Goal: Complete application form: Complete application form

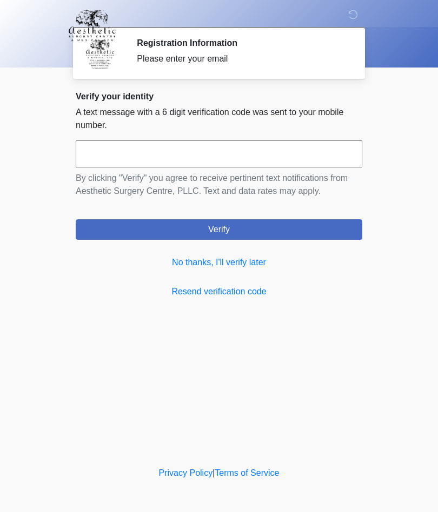
click at [264, 266] on link "No thanks, I'll verify later" at bounding box center [219, 262] width 287 height 13
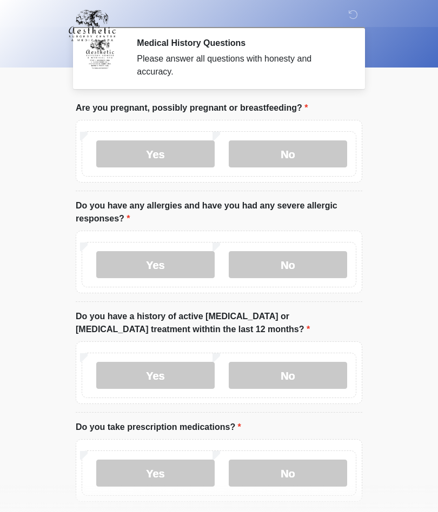
click at [292, 145] on label "No" at bounding box center [288, 154] width 118 height 27
click at [301, 257] on label "No" at bounding box center [288, 264] width 118 height 27
click at [304, 362] on label "No" at bounding box center [288, 375] width 118 height 27
click at [163, 475] on label "Yes" at bounding box center [155, 473] width 118 height 27
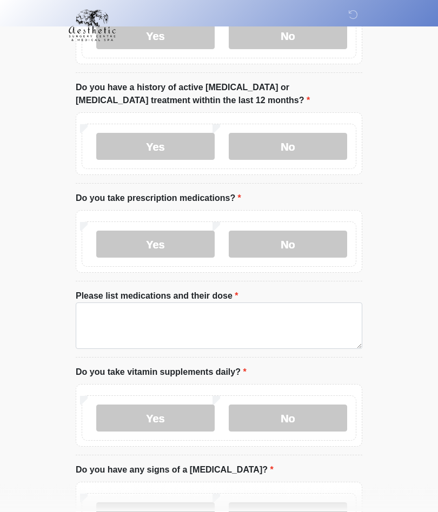
scroll to position [229, 0]
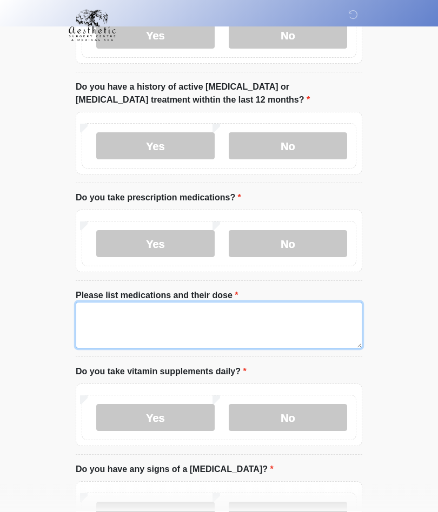
click at [110, 324] on textarea "Please list medications and their dose" at bounding box center [219, 326] width 287 height 46
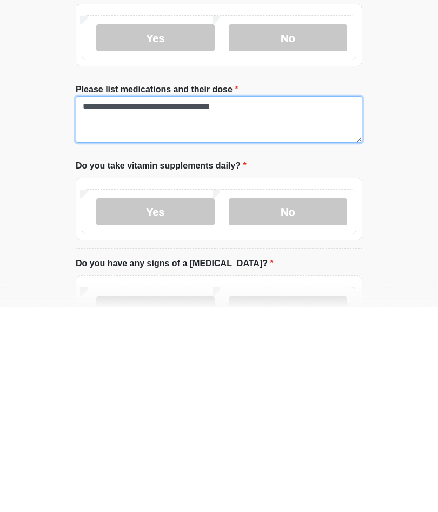
scroll to position [235, 0]
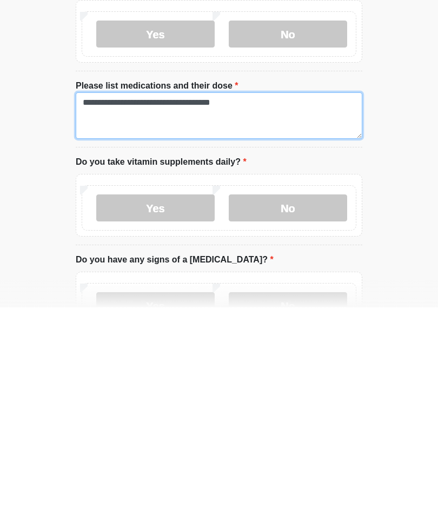
type textarea "**********"
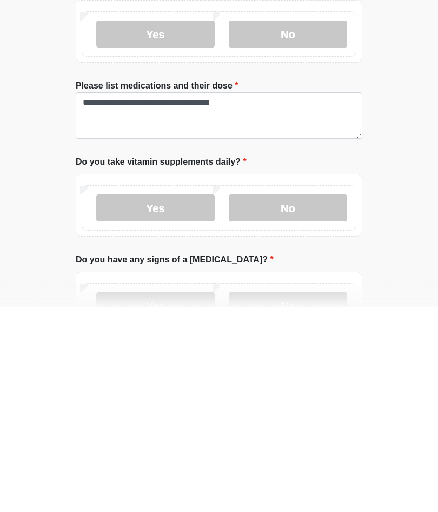
click at [299, 399] on label "No" at bounding box center [288, 412] width 118 height 27
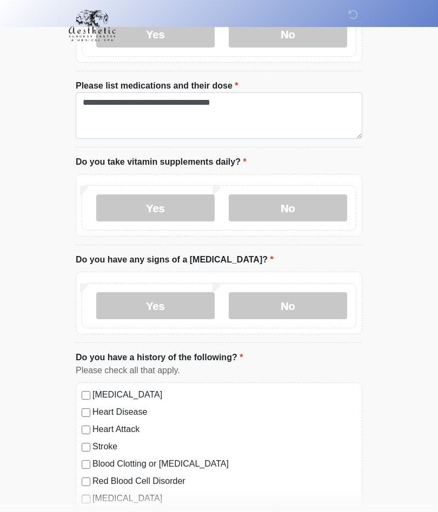
click at [294, 313] on label "No" at bounding box center [288, 305] width 118 height 27
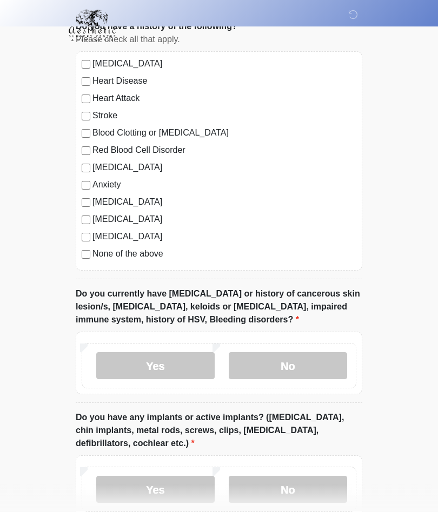
scroll to position [773, 0]
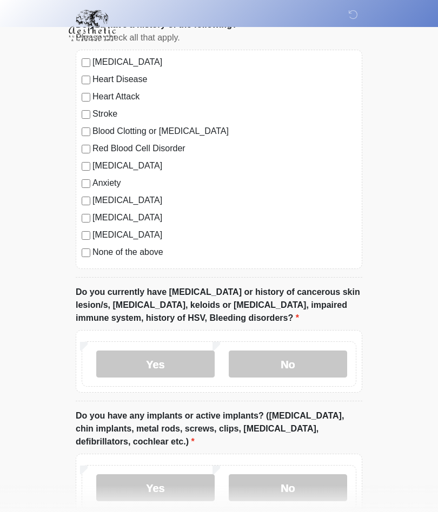
click at [295, 359] on label "No" at bounding box center [288, 364] width 118 height 27
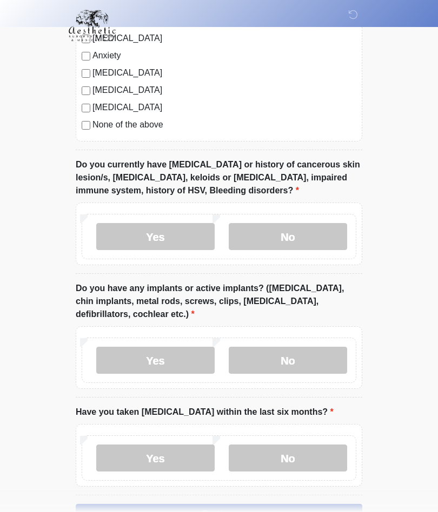
scroll to position [900, 0]
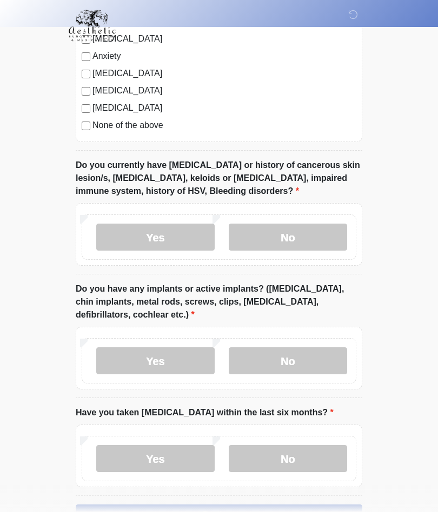
click at [181, 353] on label "Yes" at bounding box center [155, 361] width 118 height 27
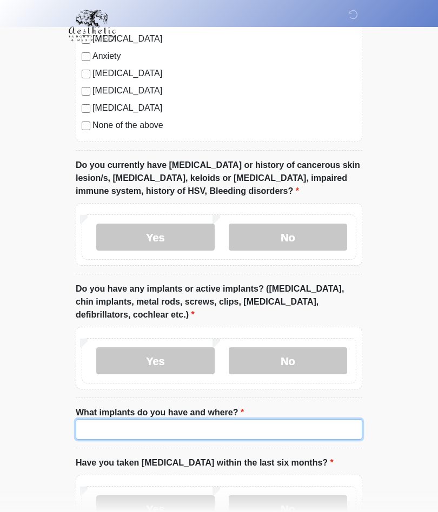
click at [111, 427] on input "What implants do you have and where?" at bounding box center [219, 429] width 287 height 21
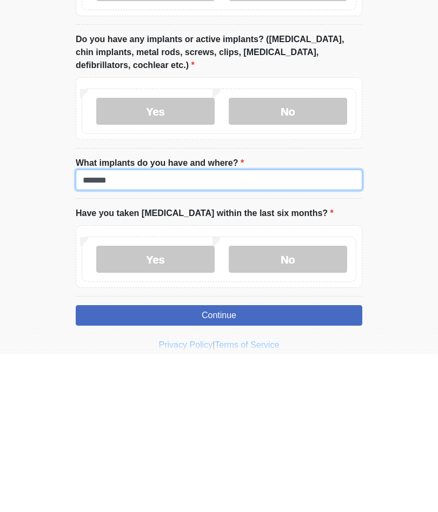
type input "*******"
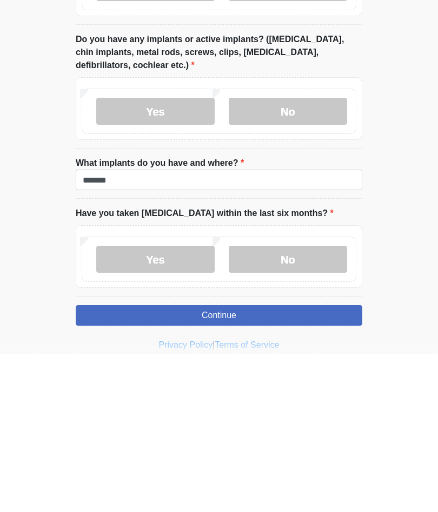
click at [301, 404] on label "No" at bounding box center [288, 417] width 118 height 27
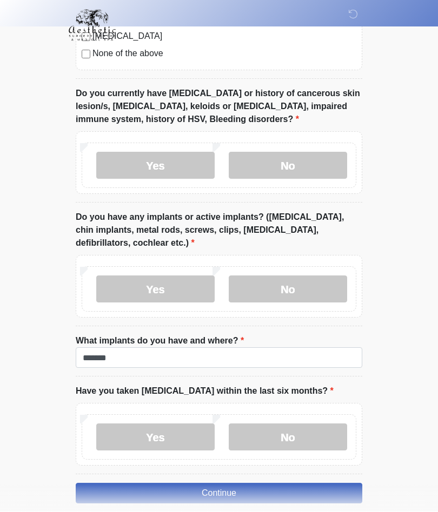
click at [280, 488] on button "Continue" at bounding box center [219, 494] width 287 height 21
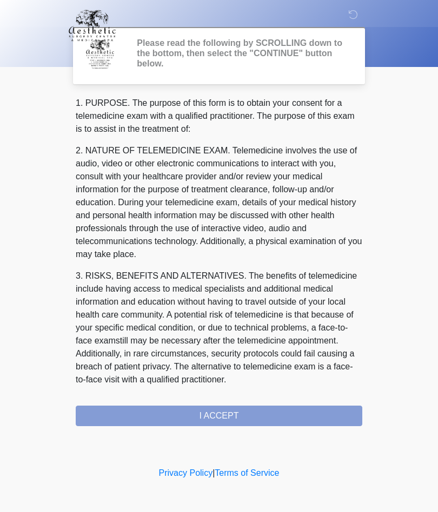
scroll to position [0, 0]
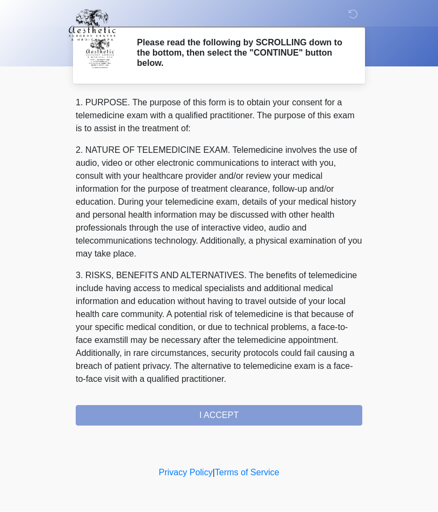
click at [256, 422] on div "1. PURPOSE. The purpose of this form is to obtain your consent for a telemedici…" at bounding box center [219, 262] width 287 height 330
click at [271, 408] on div "1. PURPOSE. The purpose of this form is to obtain your consent for a telemedici…" at bounding box center [219, 262] width 287 height 330
click at [232, 413] on div "1. PURPOSE. The purpose of this form is to obtain your consent for a telemedici…" at bounding box center [219, 262] width 287 height 330
click at [207, 416] on div "1. PURPOSE. The purpose of this form is to obtain your consent for a telemedici…" at bounding box center [219, 262] width 287 height 330
click at [225, 413] on div "1. PURPOSE. The purpose of this form is to obtain your consent for a telemedici…" at bounding box center [219, 262] width 287 height 330
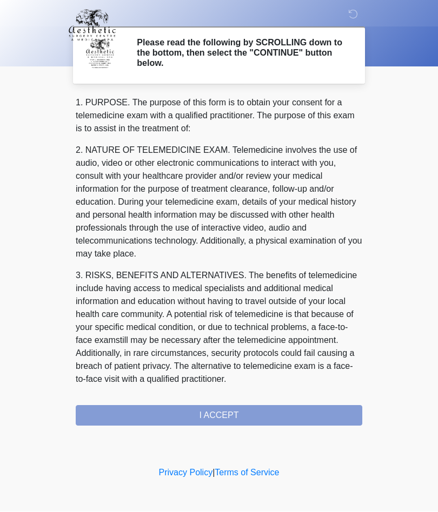
click at [172, 418] on div "1. PURPOSE. The purpose of this form is to obtain your consent for a telemedici…" at bounding box center [219, 262] width 287 height 330
click at [171, 418] on div "1. PURPOSE. The purpose of this form is to obtain your consent for a telemedici…" at bounding box center [219, 262] width 287 height 330
click at [238, 408] on div "1. PURPOSE. The purpose of this form is to obtain your consent for a telemedici…" at bounding box center [219, 262] width 287 height 330
click at [219, 422] on div "1. PURPOSE. The purpose of this form is to obtain your consent for a telemedici…" at bounding box center [219, 262] width 287 height 330
click at [218, 421] on div "1. PURPOSE. The purpose of this form is to obtain your consent for a telemedici…" at bounding box center [219, 262] width 287 height 330
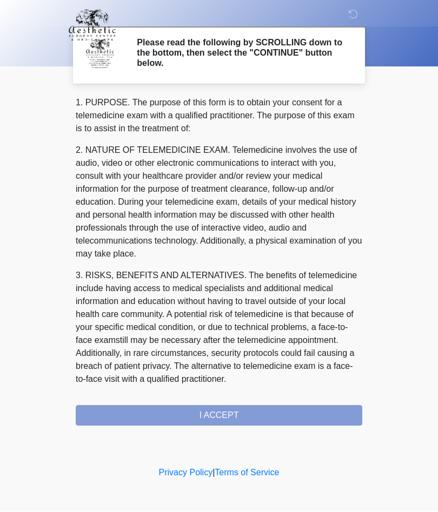
click at [223, 418] on div "1. PURPOSE. The purpose of this form is to obtain your consent for a telemedici…" at bounding box center [219, 262] width 287 height 330
click at [223, 416] on div "1. PURPOSE. The purpose of this form is to obtain your consent for a telemedici…" at bounding box center [219, 262] width 287 height 330
click at [220, 414] on div "1. PURPOSE. The purpose of this form is to obtain your consent for a telemedici…" at bounding box center [219, 262] width 287 height 330
click at [249, 421] on div "1. PURPOSE. The purpose of this form is to obtain your consent for a telemedici…" at bounding box center [219, 262] width 287 height 330
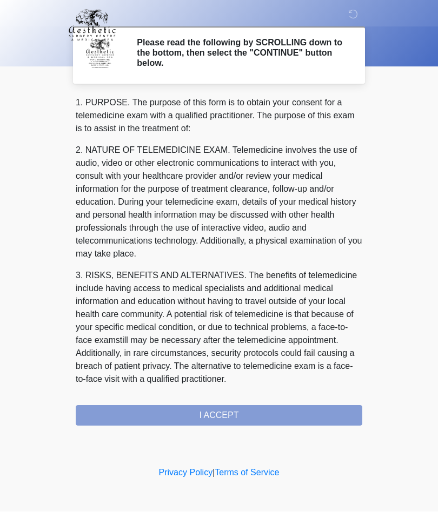
click at [249, 420] on div "1. PURPOSE. The purpose of this form is to obtain your consent for a telemedici…" at bounding box center [219, 262] width 287 height 330
click at [235, 408] on div "1. PURPOSE. The purpose of this form is to obtain your consent for a telemedici…" at bounding box center [219, 262] width 287 height 330
click at [234, 408] on div "1. PURPOSE. The purpose of this form is to obtain your consent for a telemedici…" at bounding box center [219, 262] width 287 height 330
click at [231, 409] on div "1. PURPOSE. The purpose of this form is to obtain your consent for a telemedici…" at bounding box center [219, 262] width 287 height 330
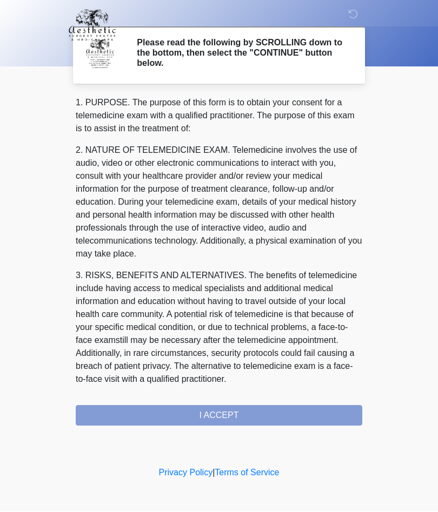
click at [197, 409] on div "1. PURPOSE. The purpose of this form is to obtain your consent for a telemedici…" at bounding box center [219, 262] width 287 height 330
click at [196, 403] on div "1. PURPOSE. The purpose of this form is to obtain your consent for a telemedici…" at bounding box center [219, 262] width 287 height 330
click at [196, 402] on div "1. PURPOSE. The purpose of this form is to obtain your consent for a telemedici…" at bounding box center [219, 262] width 287 height 330
click at [188, 402] on div "1. PURPOSE. The purpose of this form is to obtain your consent for a telemedici…" at bounding box center [219, 262] width 287 height 330
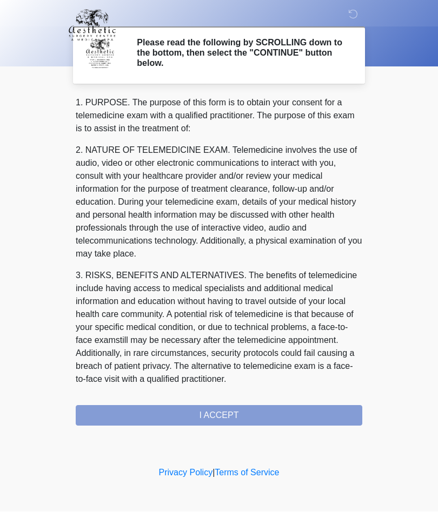
click at [173, 414] on div "1. PURPOSE. The purpose of this form is to obtain your consent for a telemedici…" at bounding box center [219, 262] width 287 height 330
click at [234, 414] on div "1. PURPOSE. The purpose of this form is to obtain your consent for a telemedici…" at bounding box center [219, 262] width 287 height 330
click at [204, 413] on div "1. PURPOSE. The purpose of this form is to obtain your consent for a telemedici…" at bounding box center [219, 262] width 287 height 330
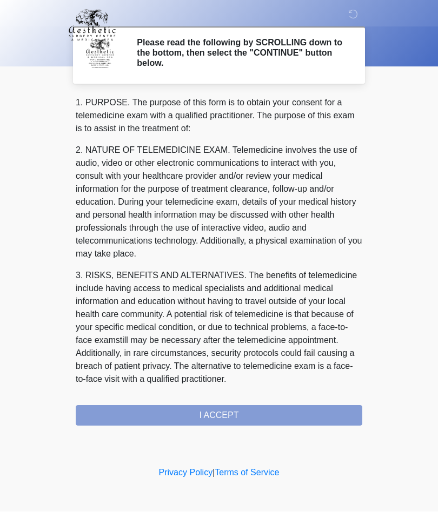
click at [239, 419] on div "1. PURPOSE. The purpose of this form is to obtain your consent for a telemedici…" at bounding box center [219, 262] width 287 height 330
click at [238, 419] on div "1. PURPOSE. The purpose of this form is to obtain your consent for a telemedici…" at bounding box center [219, 262] width 287 height 330
click at [221, 405] on div "1. PURPOSE. The purpose of this form is to obtain your consent for a telemedici…" at bounding box center [219, 262] width 287 height 330
click at [222, 405] on div "1. PURPOSE. The purpose of this form is to obtain your consent for a telemedici…" at bounding box center [219, 262] width 287 height 330
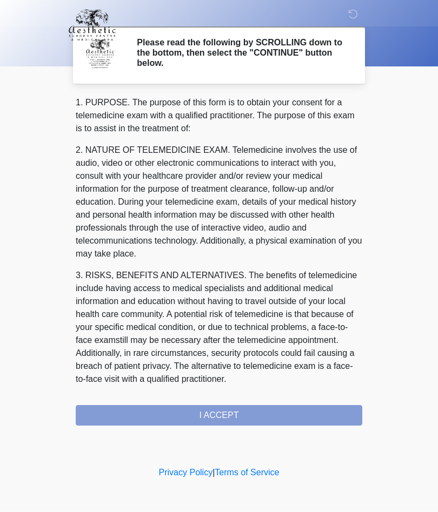
click at [209, 412] on div "1. PURPOSE. The purpose of this form is to obtain your consent for a telemedici…" at bounding box center [219, 262] width 287 height 330
click at [195, 427] on div "‎ ‎ ‎ ‎ Please read the following by SCROLLING down to the bottom, then select …" at bounding box center [219, 232] width 324 height 443
click at [229, 412] on div "1. PURPOSE. The purpose of this form is to obtain your consent for a telemedici…" at bounding box center [219, 262] width 287 height 330
click at [217, 422] on div "1. PURPOSE. The purpose of this form is to obtain your consent for a telemedici…" at bounding box center [219, 262] width 287 height 330
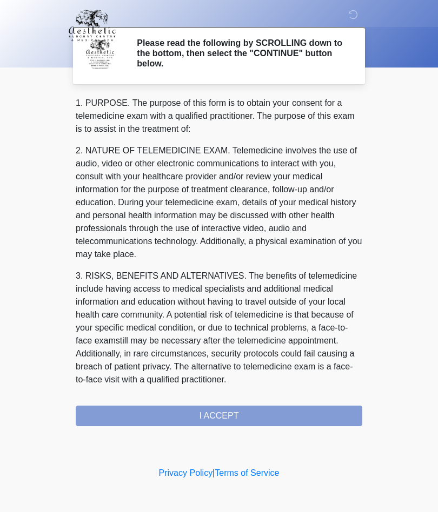
click at [207, 421] on div "1. PURPOSE. The purpose of this form is to obtain your consent for a telemedici…" at bounding box center [219, 262] width 287 height 330
click at [223, 412] on div "1. PURPOSE. The purpose of this form is to obtain your consent for a telemedici…" at bounding box center [219, 262] width 287 height 330
click at [222, 410] on div "1. PURPOSE. The purpose of this form is to obtain your consent for a telemedici…" at bounding box center [219, 262] width 287 height 330
click at [214, 418] on div "1. PURPOSE. The purpose of this form is to obtain your consent for a telemedici…" at bounding box center [219, 262] width 287 height 330
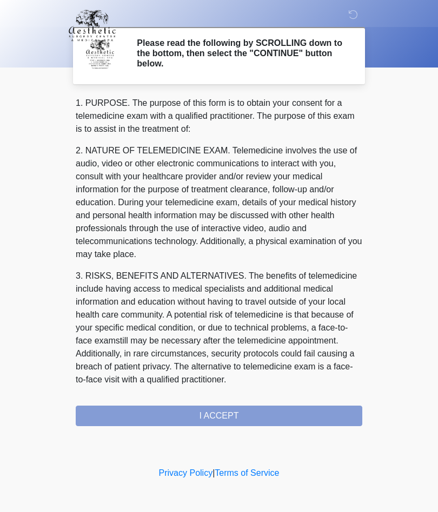
click at [236, 414] on div "1. PURPOSE. The purpose of this form is to obtain your consent for a telemedici…" at bounding box center [219, 262] width 287 height 330
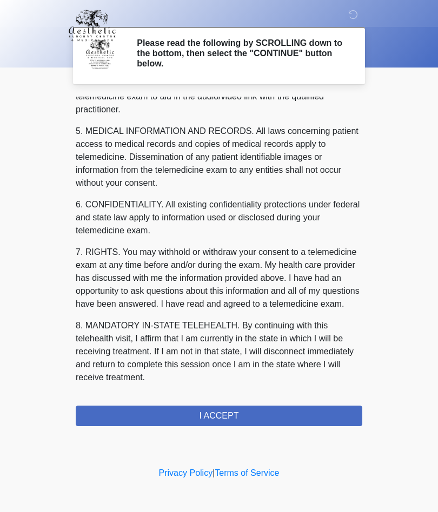
scroll to position [344, 0]
click at [244, 414] on button "I ACCEPT" at bounding box center [219, 416] width 287 height 21
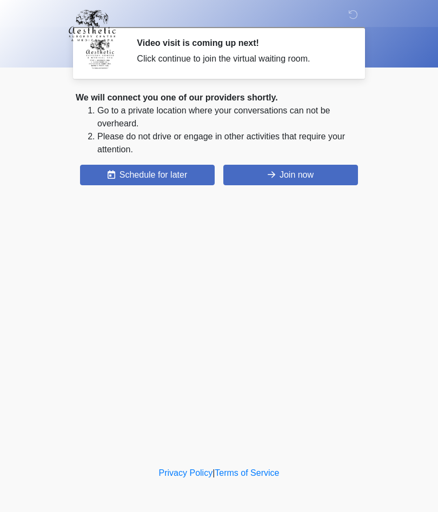
click at [307, 175] on button "Join now" at bounding box center [290, 175] width 135 height 21
